Goal: Information Seeking & Learning: Learn about a topic

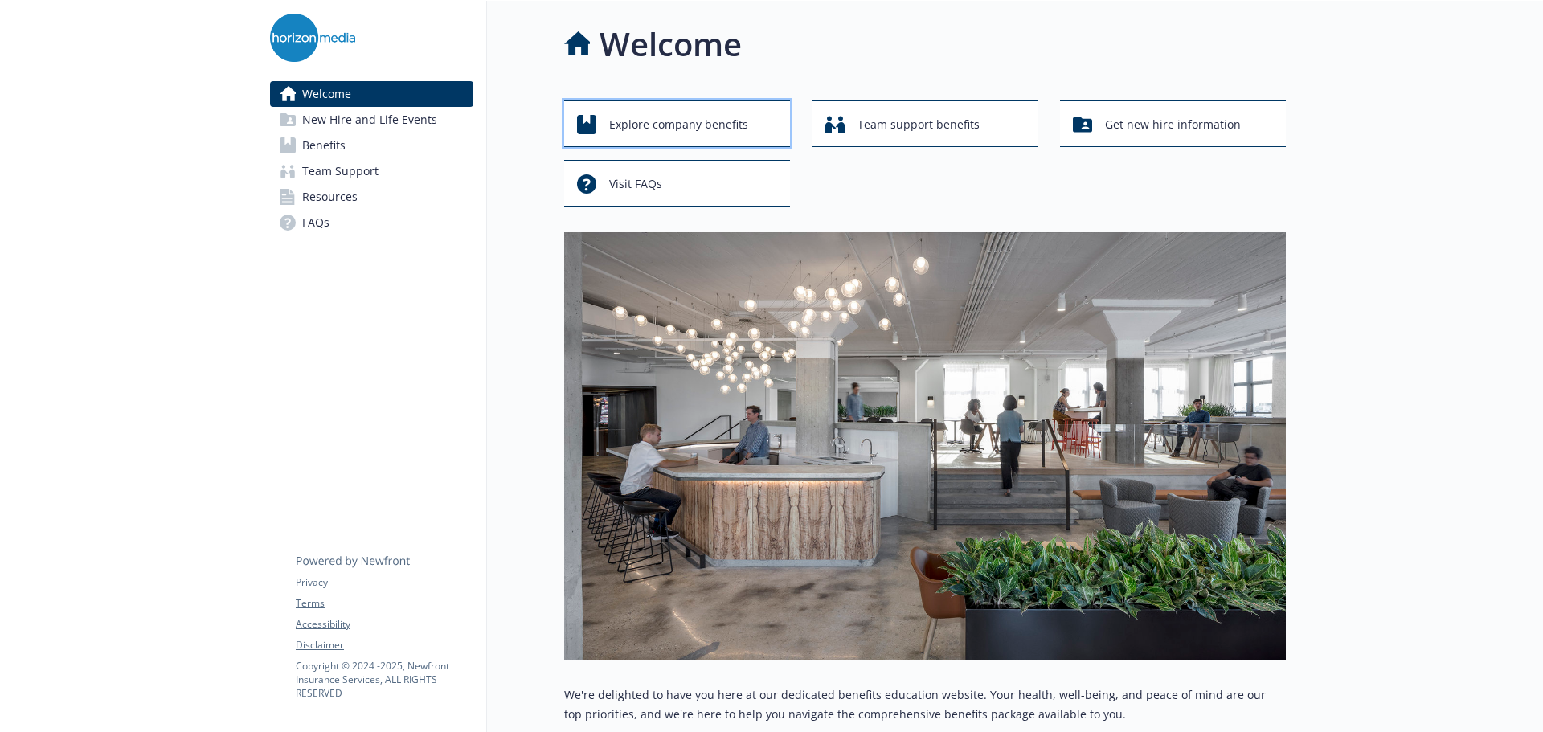
click at [676, 127] on span "Explore company benefits" at bounding box center [678, 124] width 139 height 31
click at [694, 180] on div "Visit FAQs" at bounding box center [679, 184] width 205 height 31
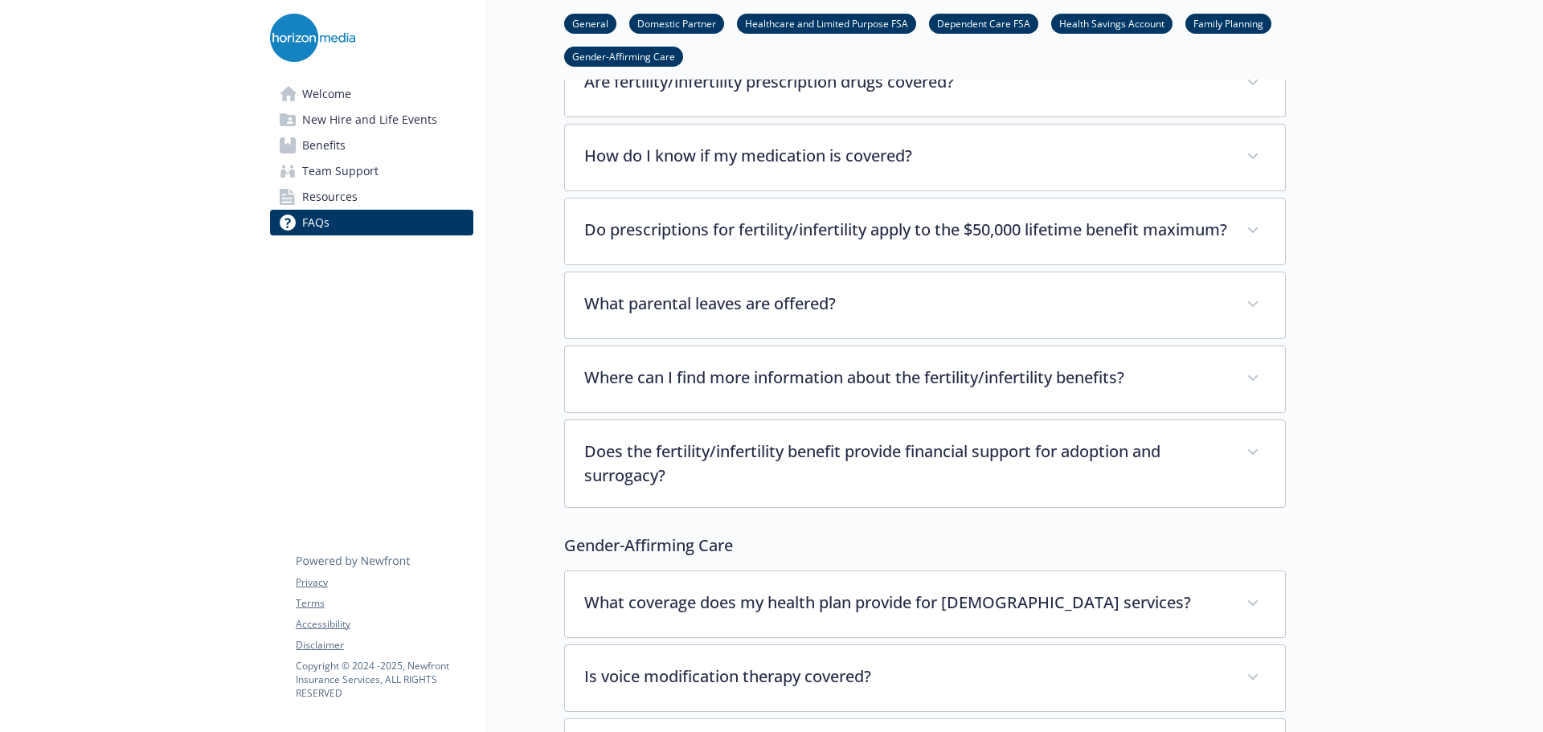
scroll to position [4409, 0]
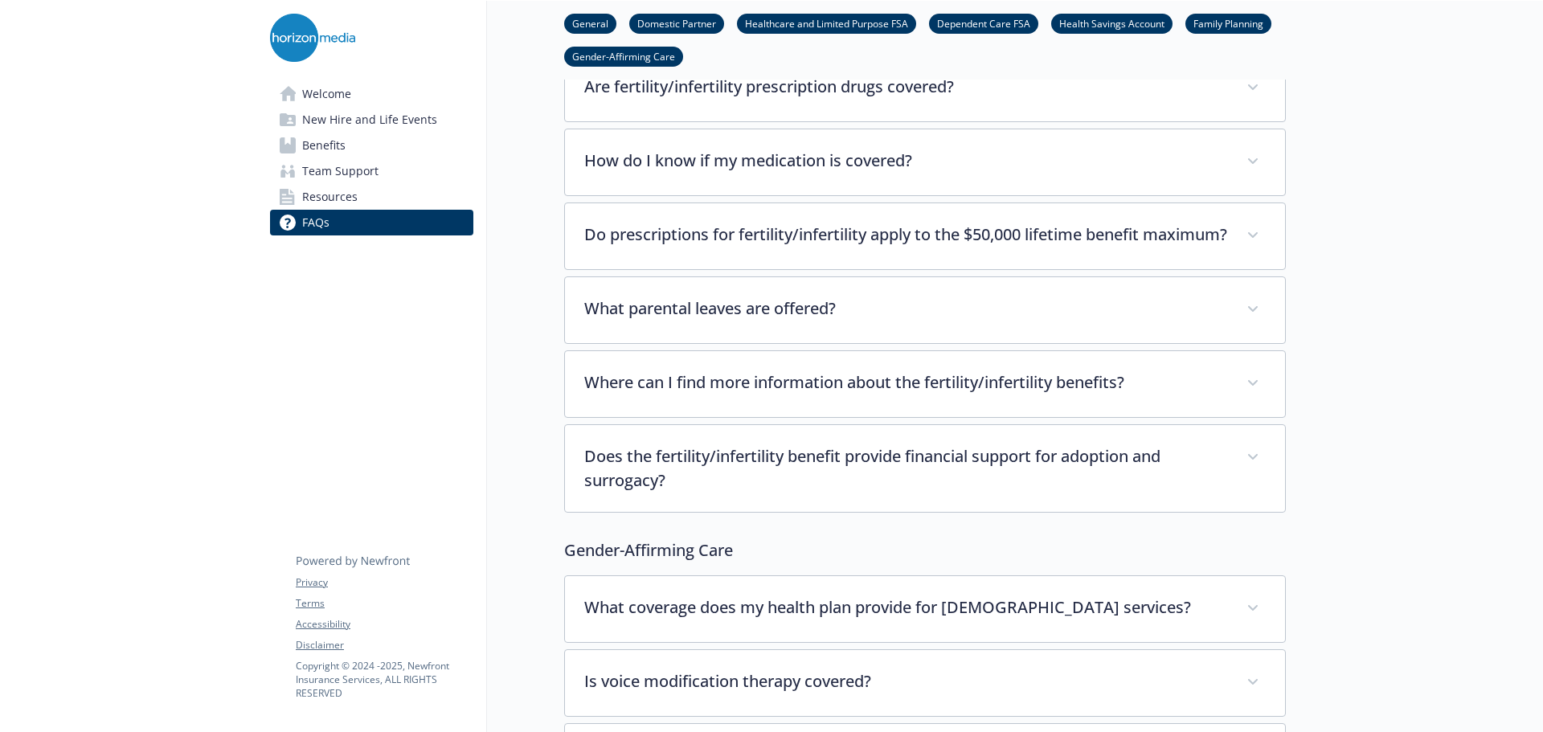
click at [355, 97] on link "Welcome" at bounding box center [371, 94] width 203 height 26
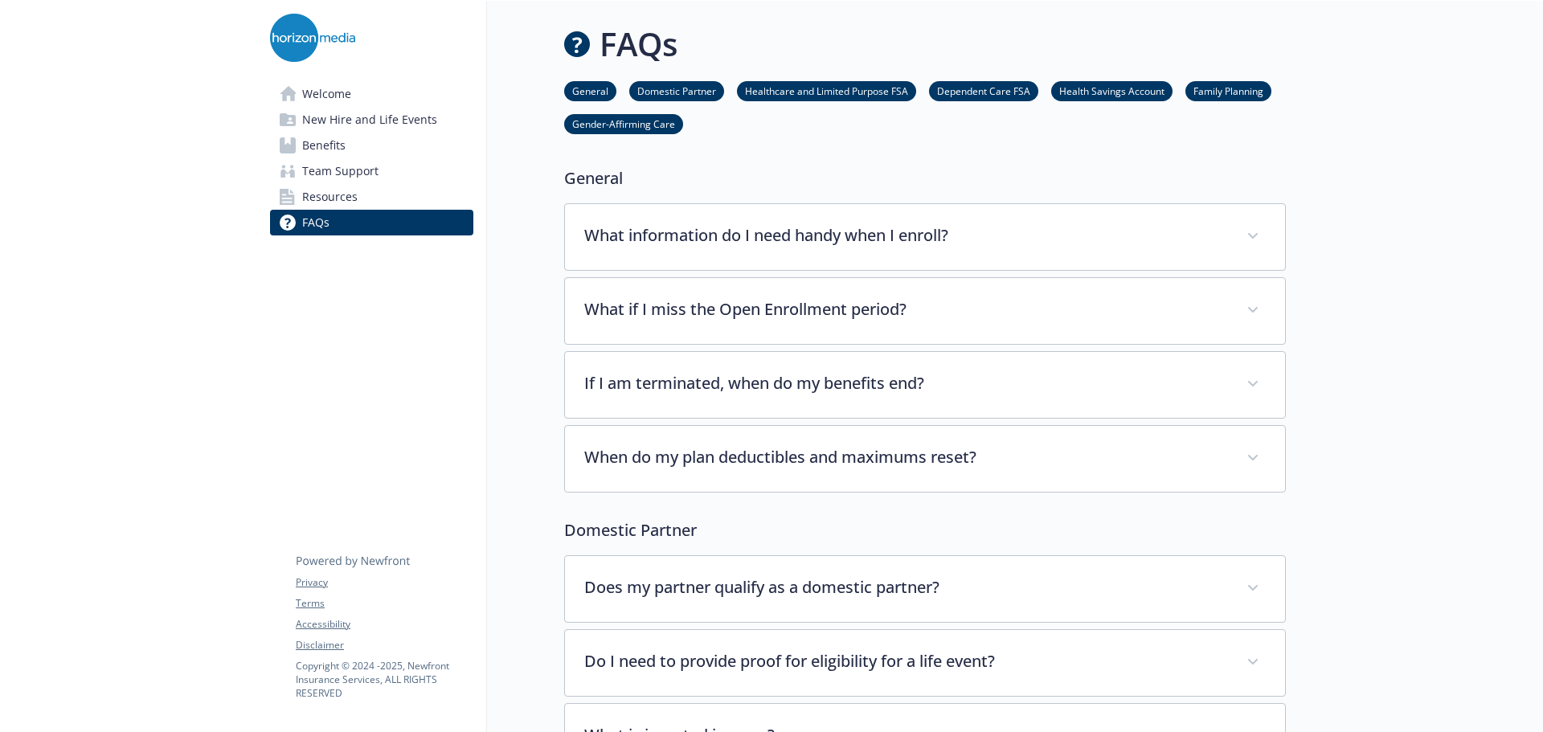
click at [310, 43] on img at bounding box center [312, 38] width 85 height 48
click at [302, 35] on img at bounding box center [312, 38] width 85 height 48
